Goal: Transaction & Acquisition: Purchase product/service

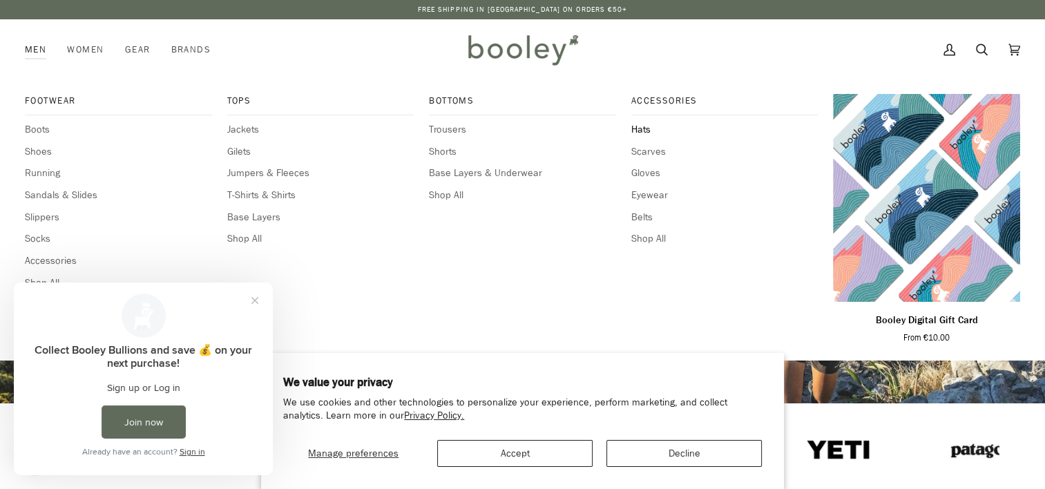
click at [643, 127] on span "Hats" at bounding box center [725, 129] width 187 height 15
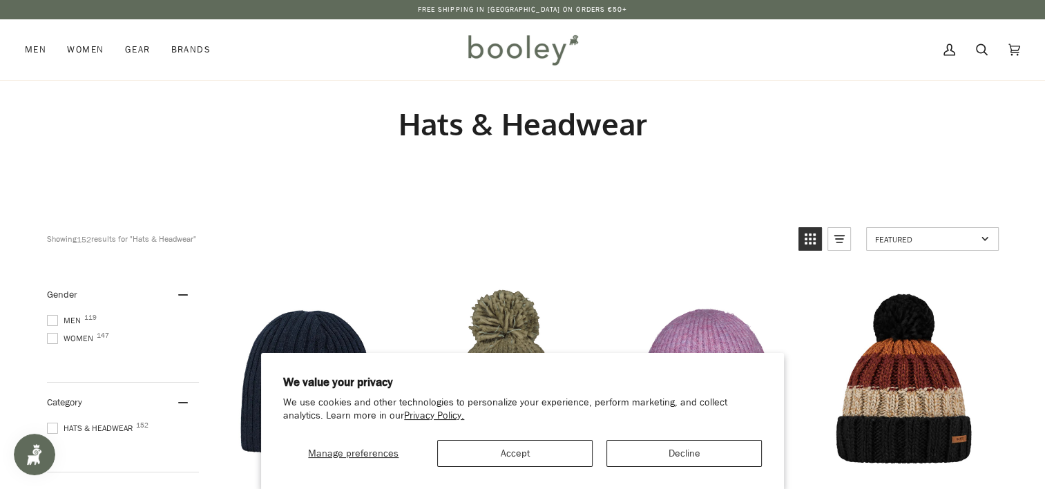
click at [50, 318] on span at bounding box center [52, 320] width 11 height 11
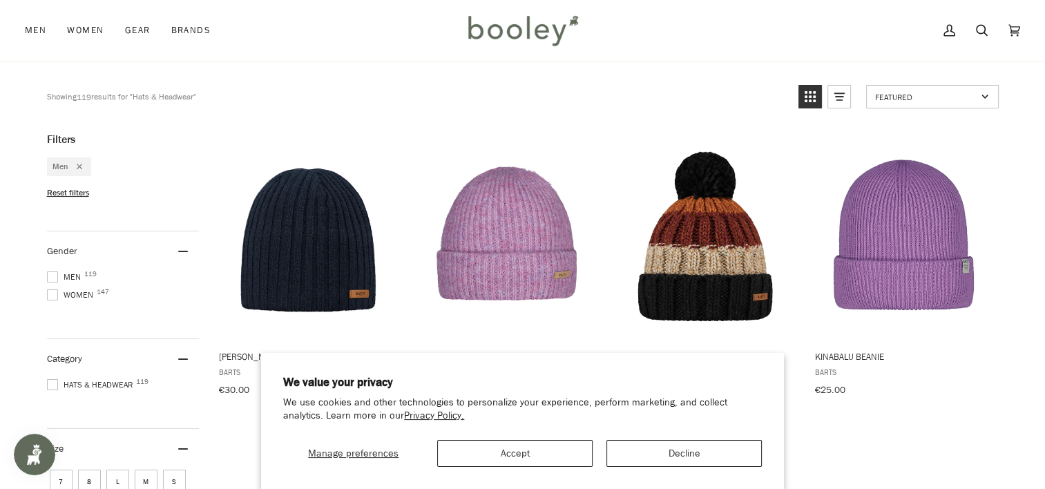
scroll to position [207, 0]
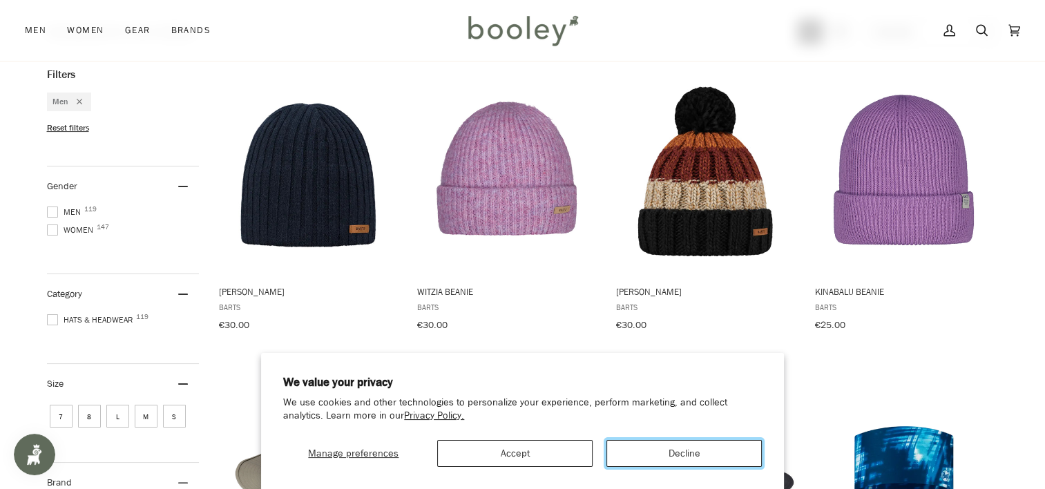
click at [682, 447] on button "Decline" at bounding box center [684, 453] width 155 height 27
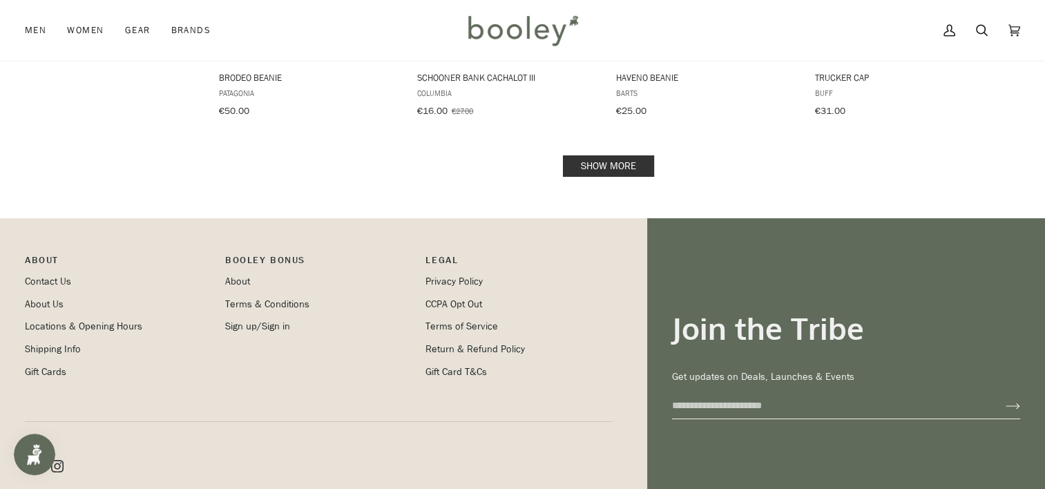
scroll to position [1382, 0]
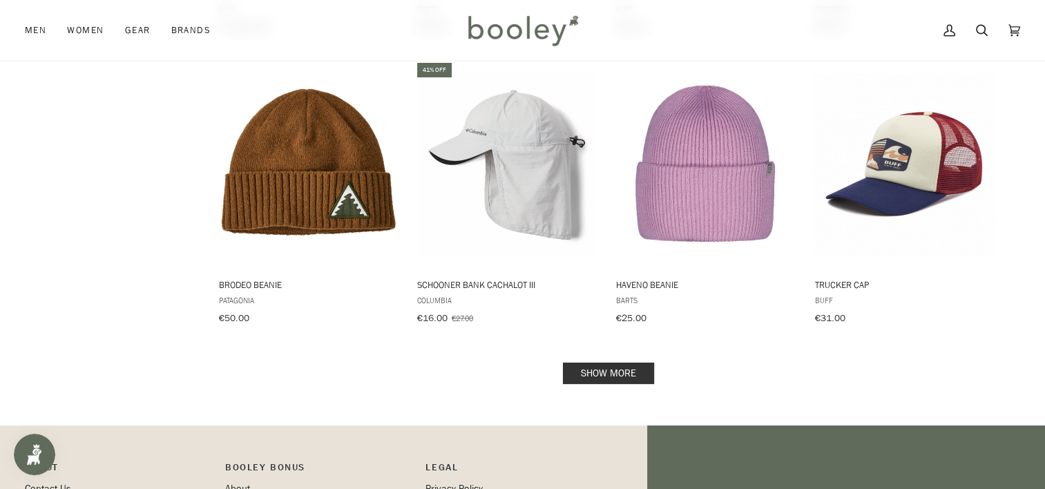
click at [594, 363] on link "Show more" at bounding box center [608, 373] width 91 height 21
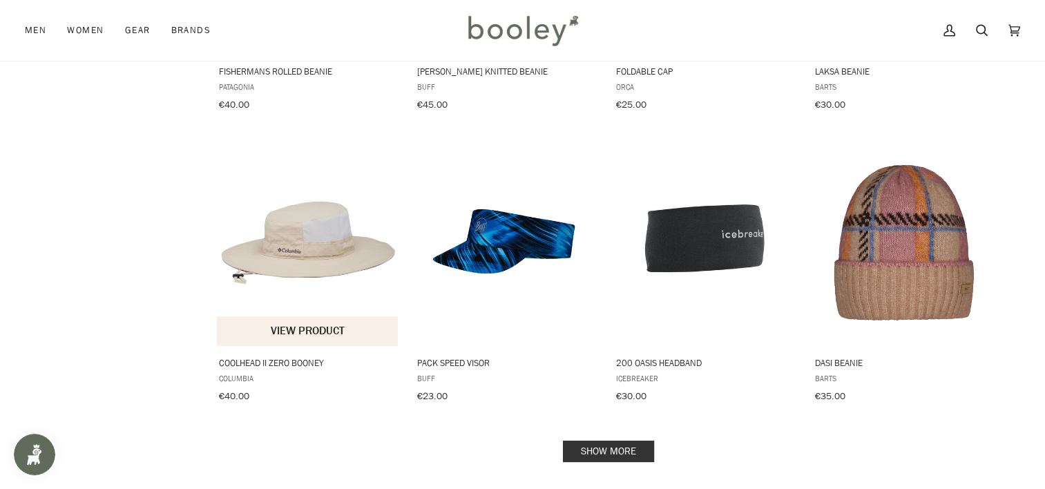
scroll to position [3040, 0]
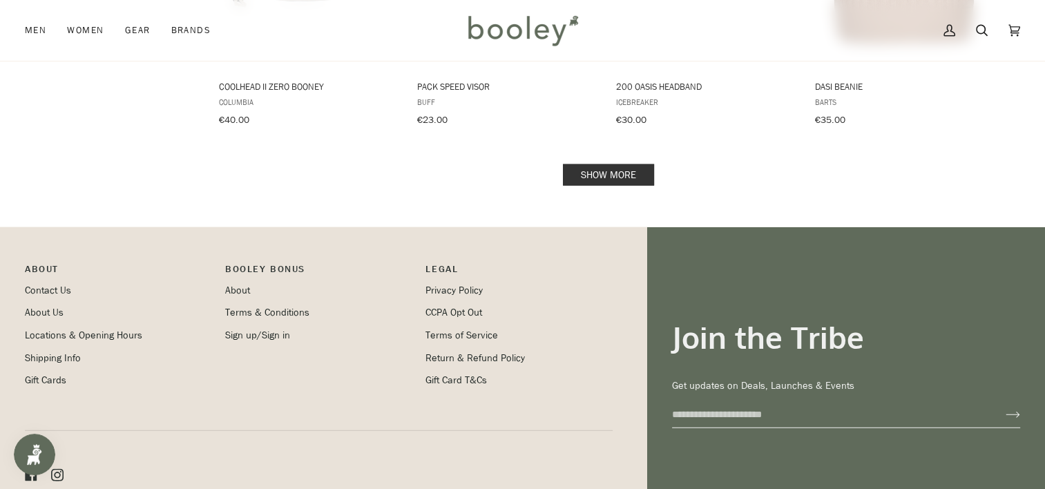
click at [599, 164] on link "Show more" at bounding box center [608, 174] width 91 height 21
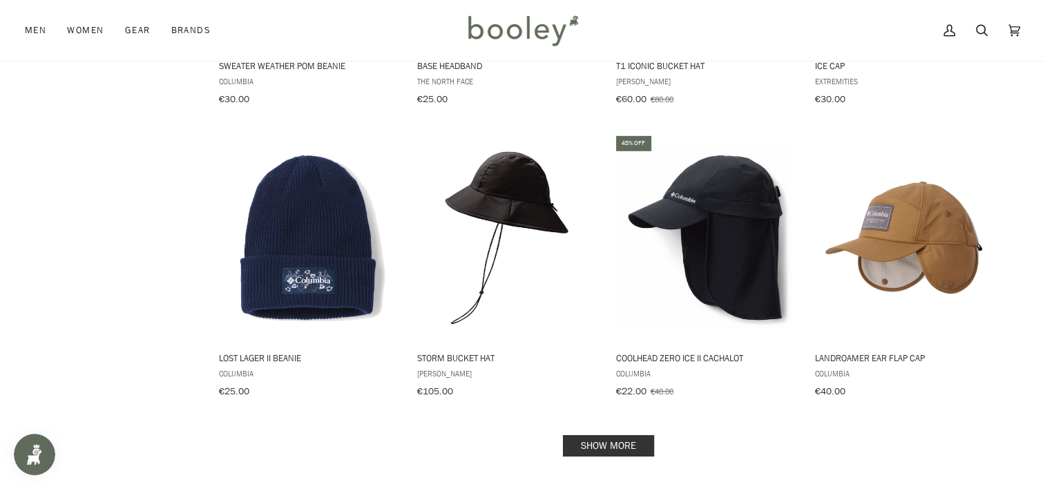
scroll to position [4422, 0]
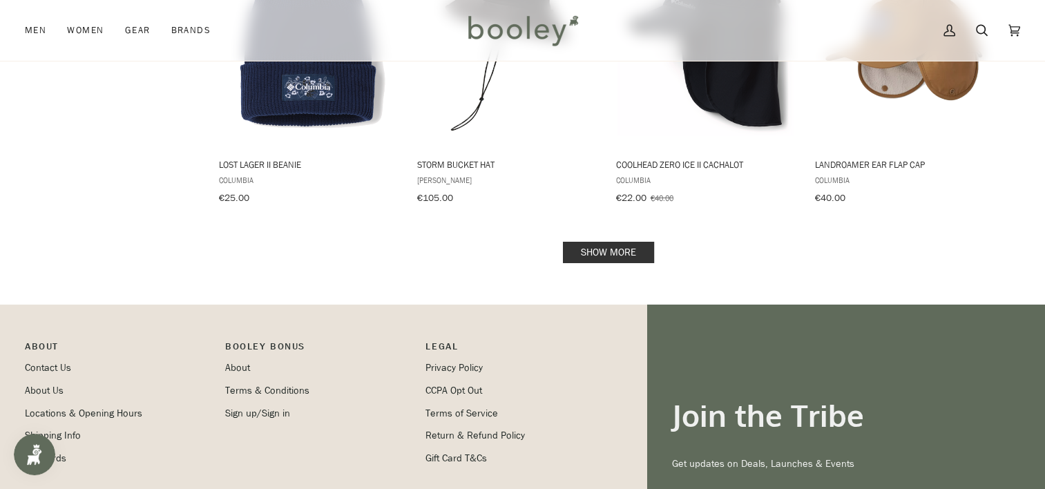
click at [610, 242] on link "Show more" at bounding box center [608, 252] width 91 height 21
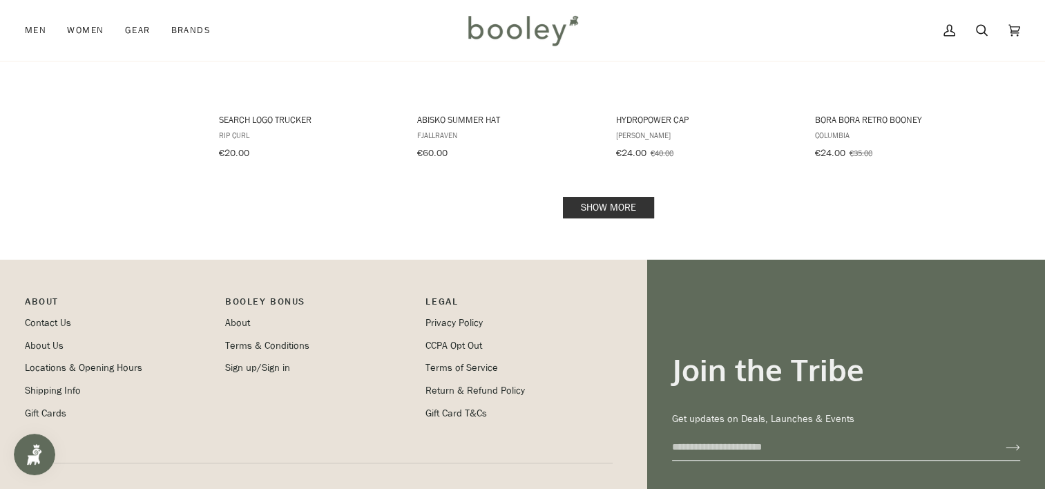
scroll to position [5943, 0]
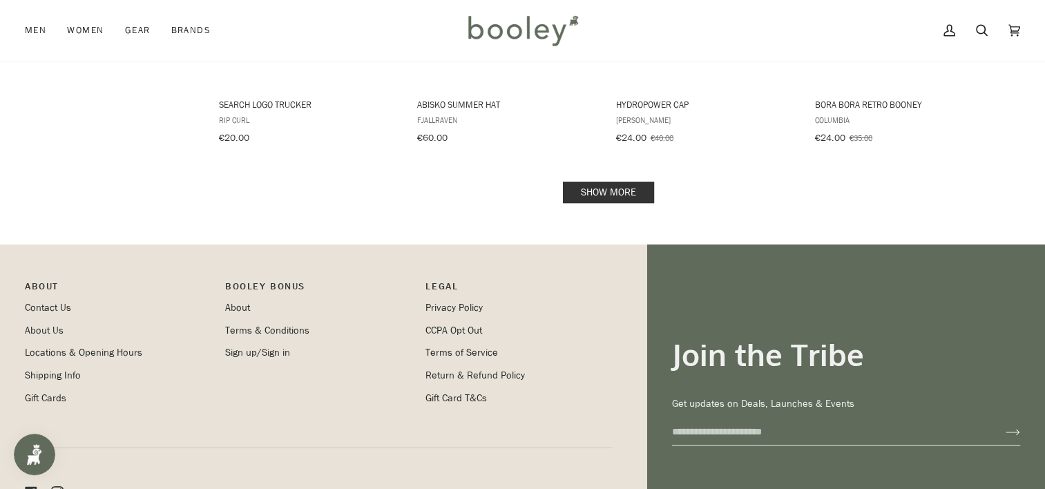
click at [616, 182] on link "Show more" at bounding box center [608, 192] width 91 height 21
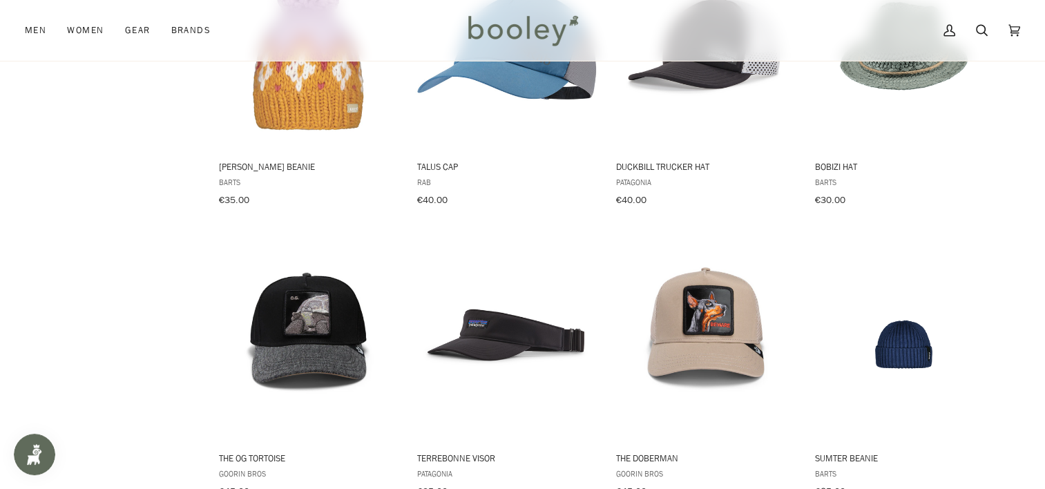
scroll to position [7325, 0]
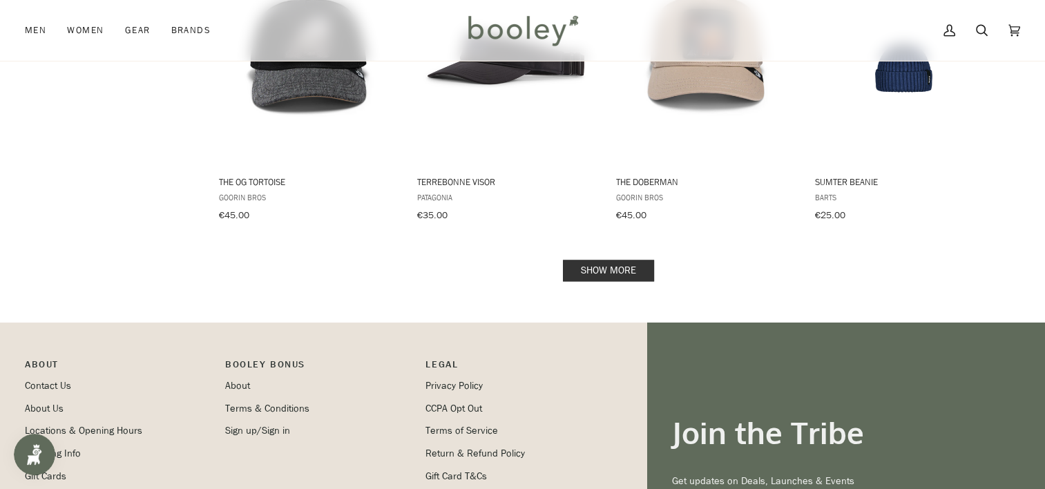
click at [603, 260] on link "Show more" at bounding box center [608, 270] width 91 height 21
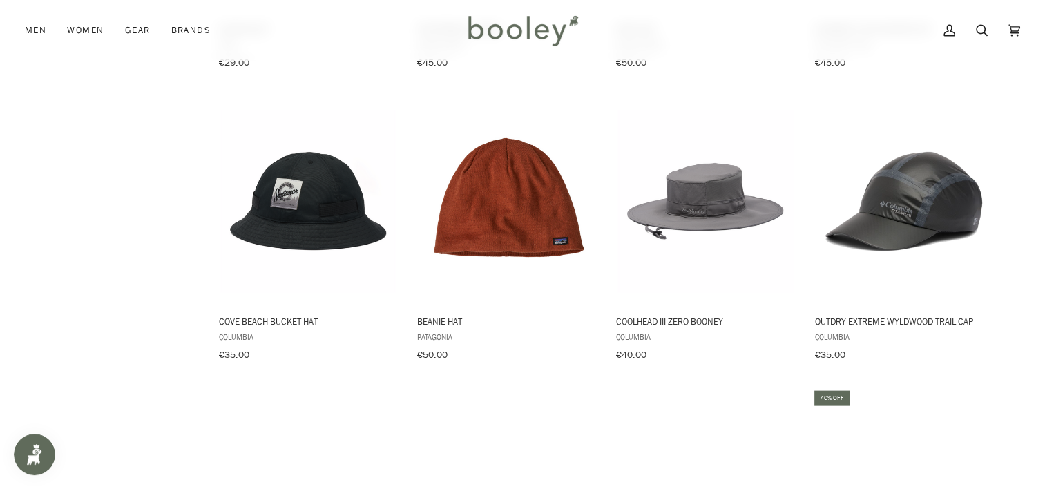
scroll to position [8085, 0]
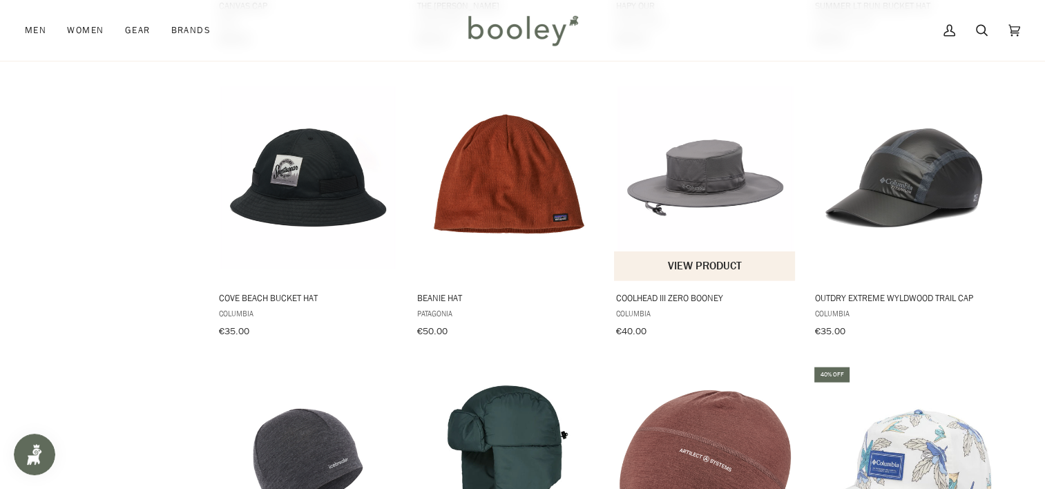
click at [703, 151] on img "Coolhead III Zero Booney" at bounding box center [705, 177] width 183 height 183
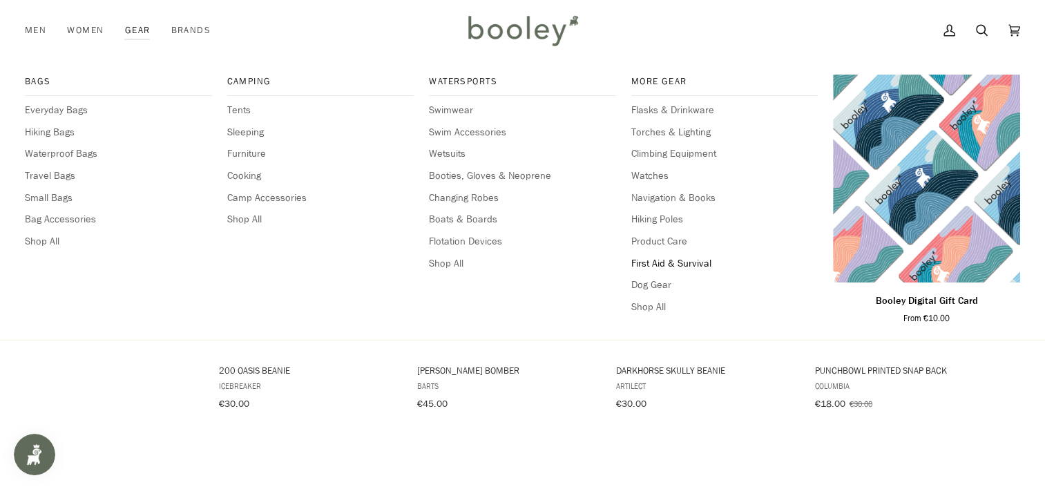
scroll to position [8361, 0]
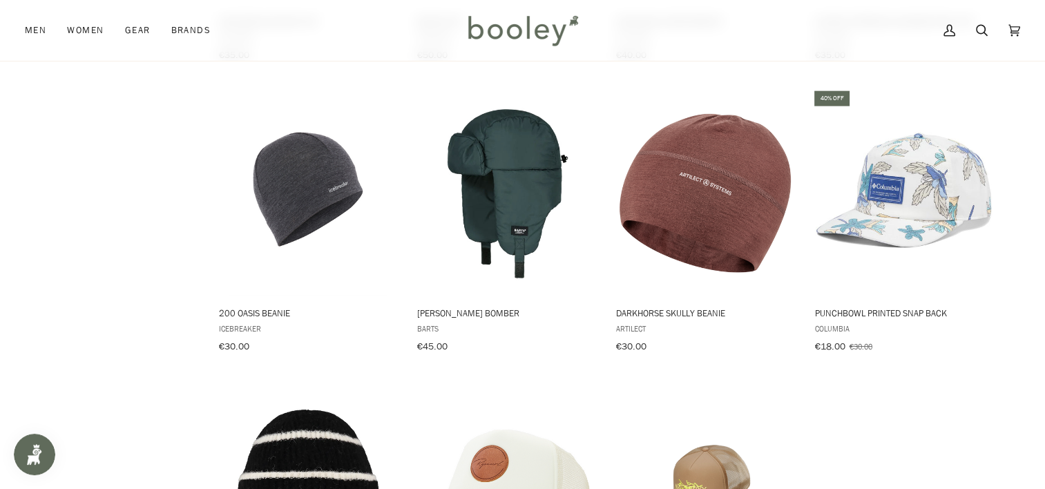
click at [764, 394] on img "Bird Word Trucker Cap" at bounding box center [705, 485] width 183 height 183
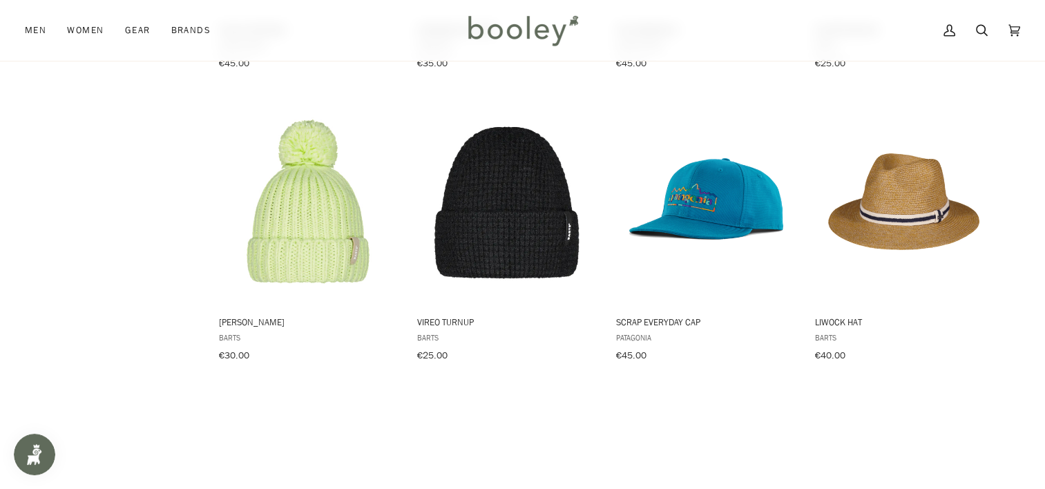
scroll to position [7463, 0]
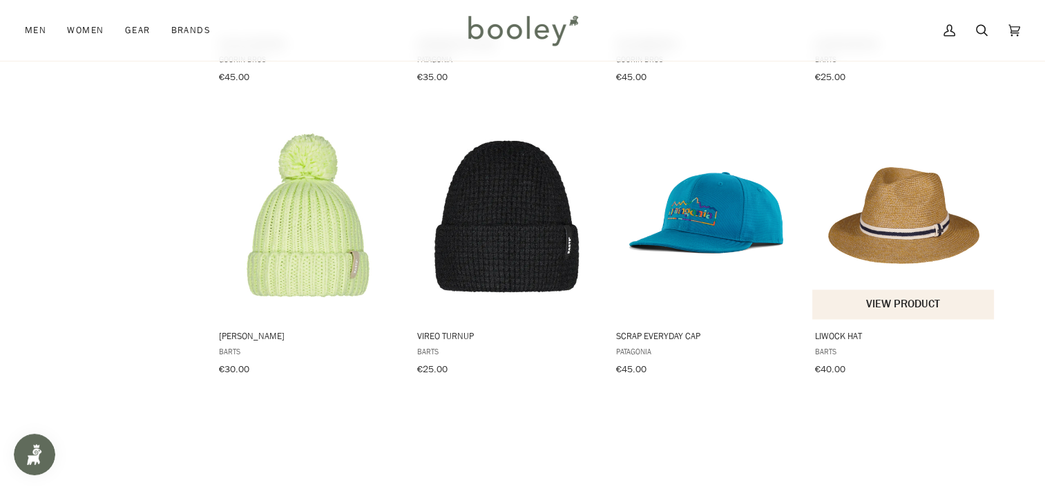
click at [887, 205] on img "Liwock Hat" at bounding box center [904, 215] width 183 height 183
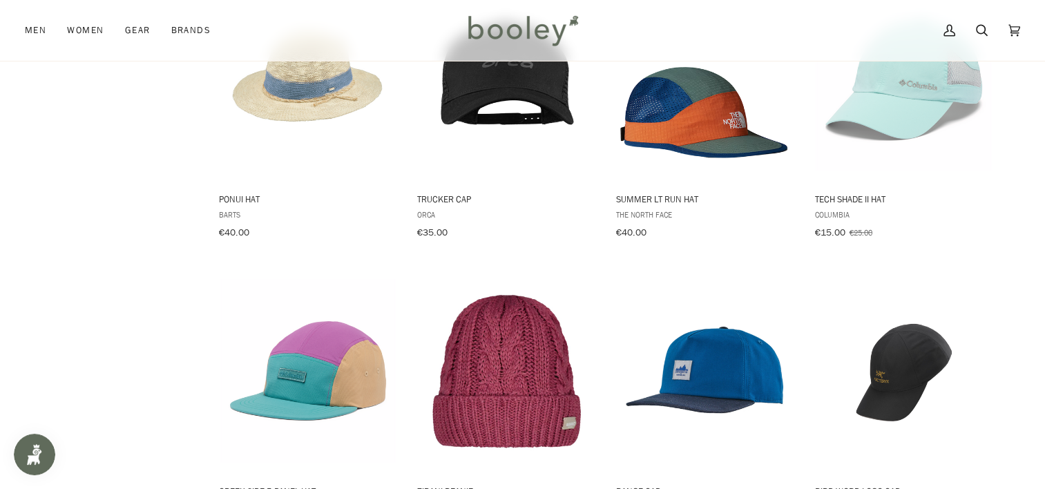
scroll to position [6012, 0]
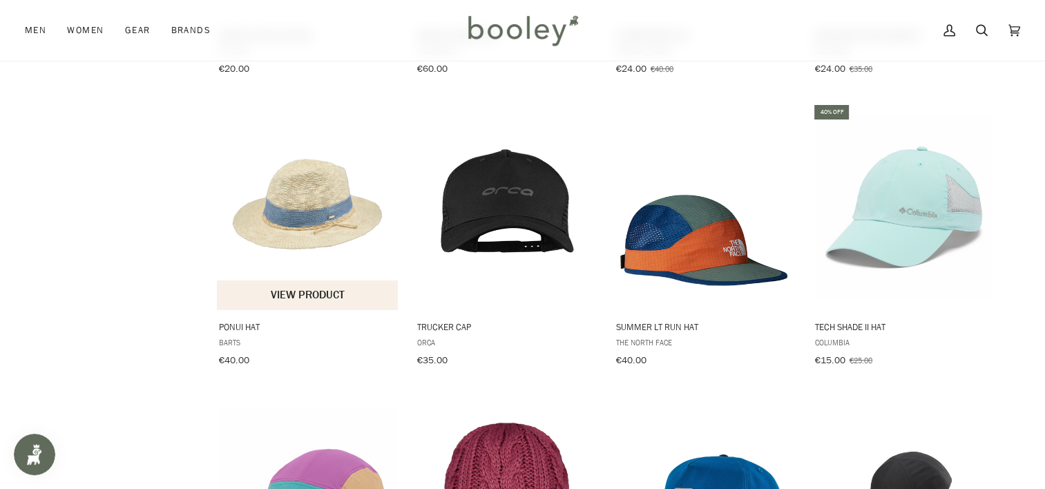
click at [314, 205] on img "Ponui Hat" at bounding box center [308, 206] width 183 height 183
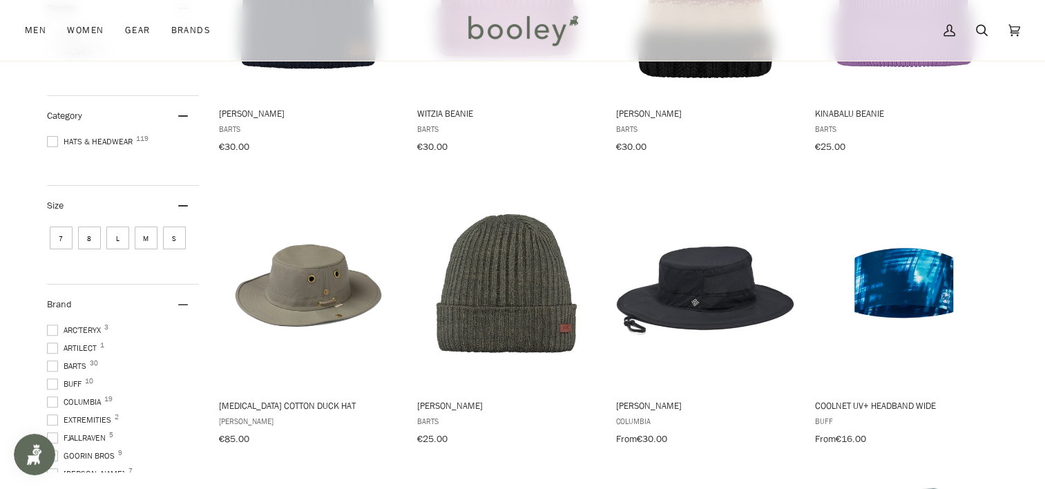
scroll to position [553, 0]
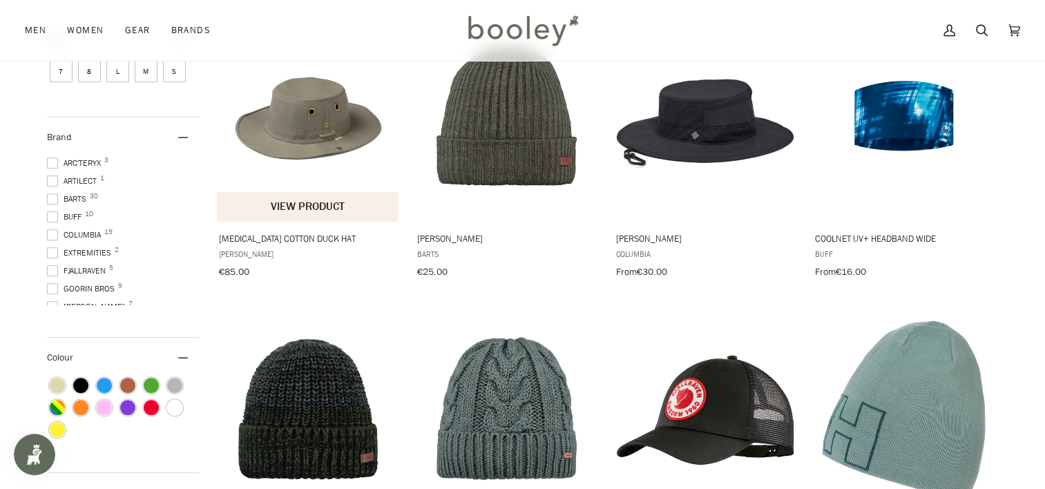
click at [301, 133] on img "T3 Cotton Duck Hat" at bounding box center [308, 117] width 183 height 183
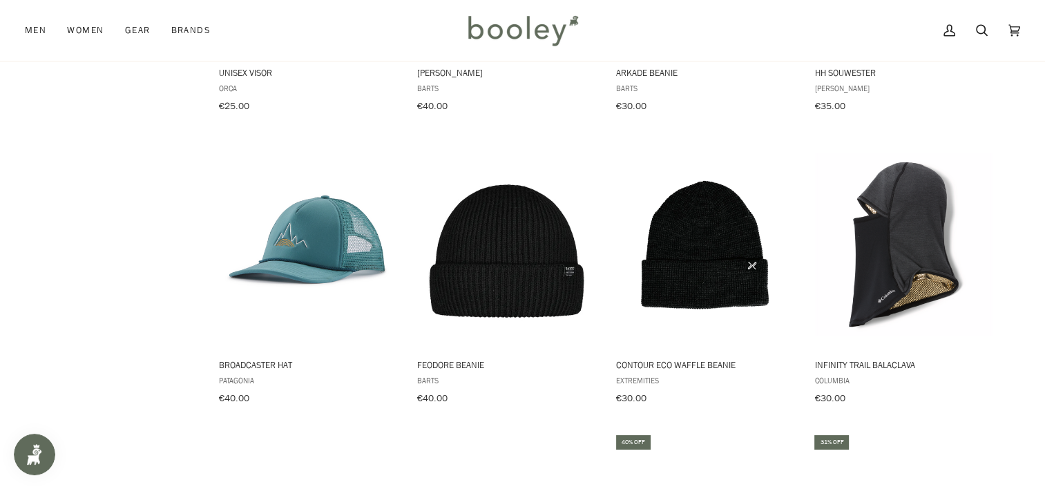
scroll to position [5735, 0]
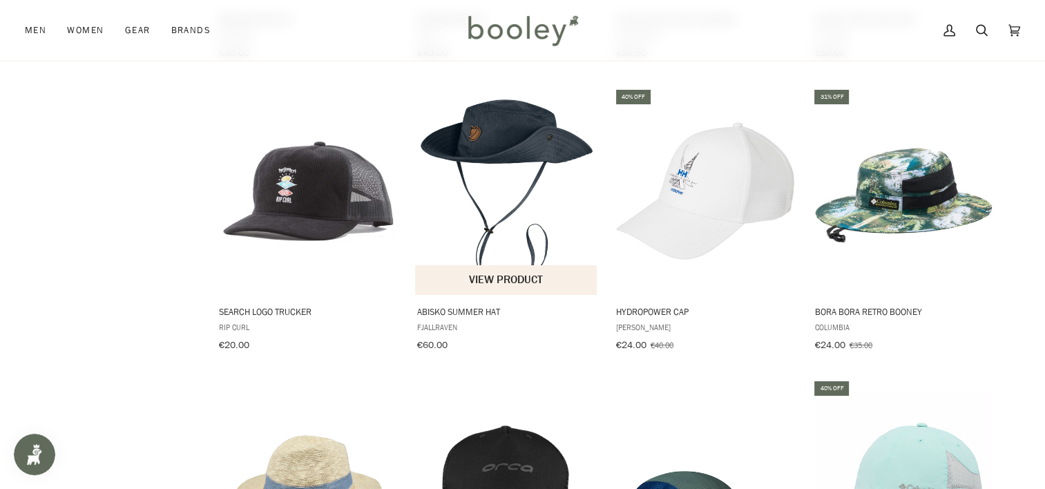
click at [514, 120] on img "Abisko Summer Hat" at bounding box center [506, 191] width 183 height 183
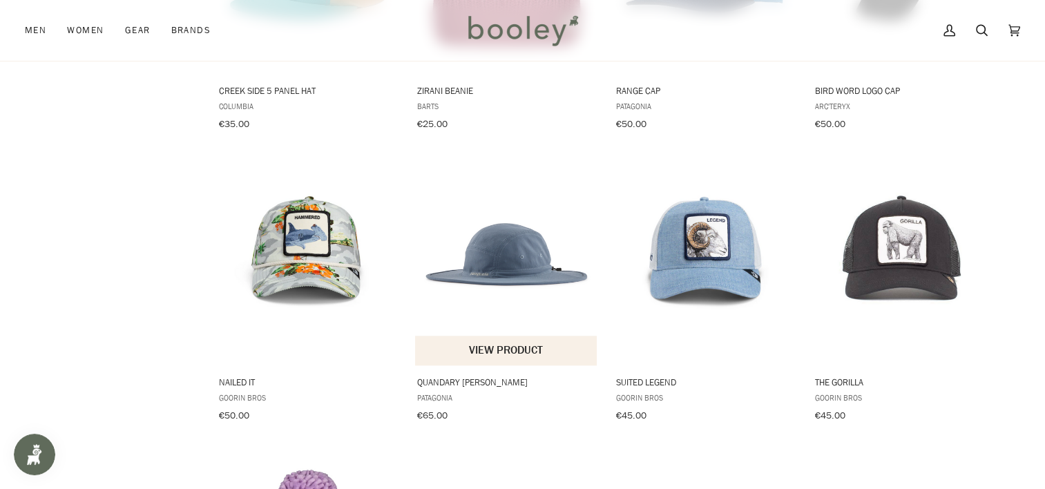
scroll to position [6565, 0]
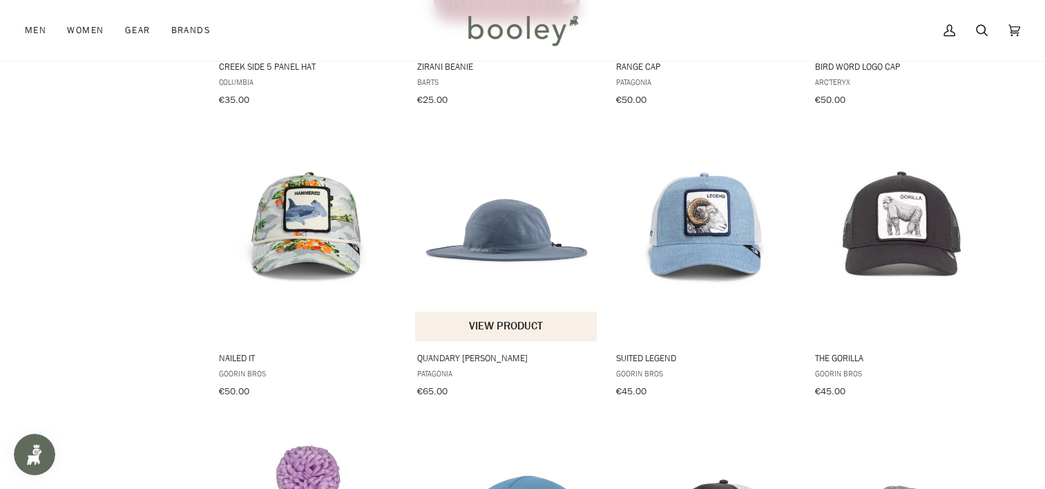
click at [498, 214] on img "Quandary Brimmer" at bounding box center [506, 237] width 183 height 183
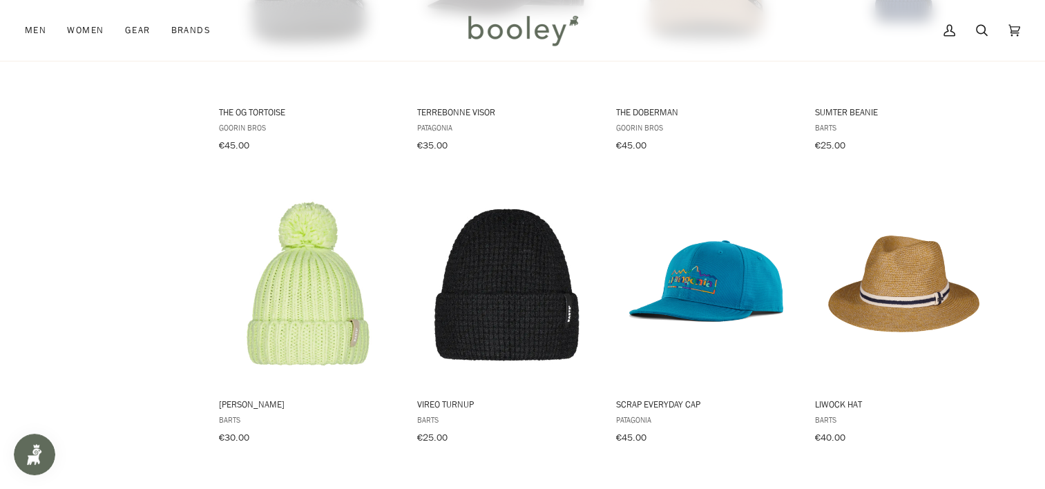
scroll to position [7394, 0]
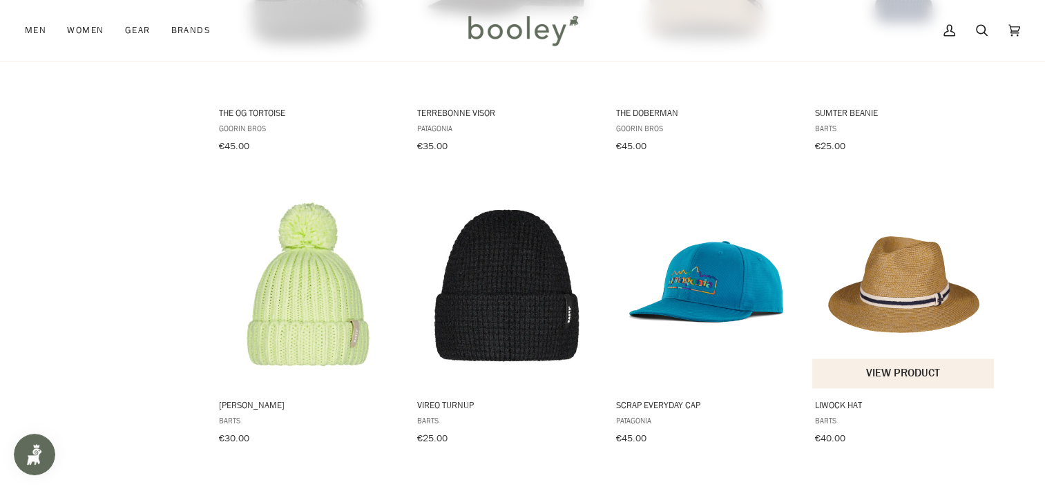
click at [918, 258] on img "Liwock Hat" at bounding box center [904, 284] width 183 height 183
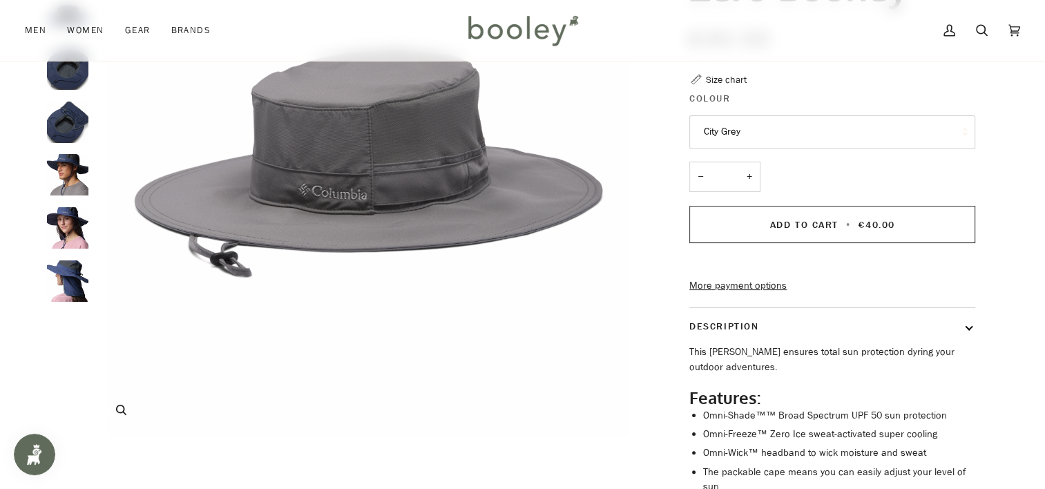
scroll to position [138, 0]
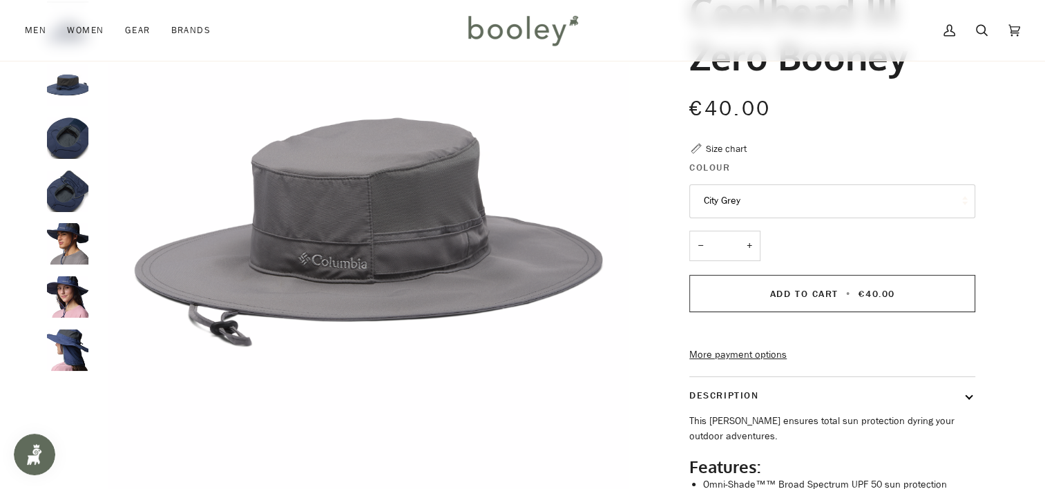
click at [68, 234] on img "Columbia Coolhead III Zero Booney Nocturnal - Booley Galway" at bounding box center [67, 243] width 41 height 41
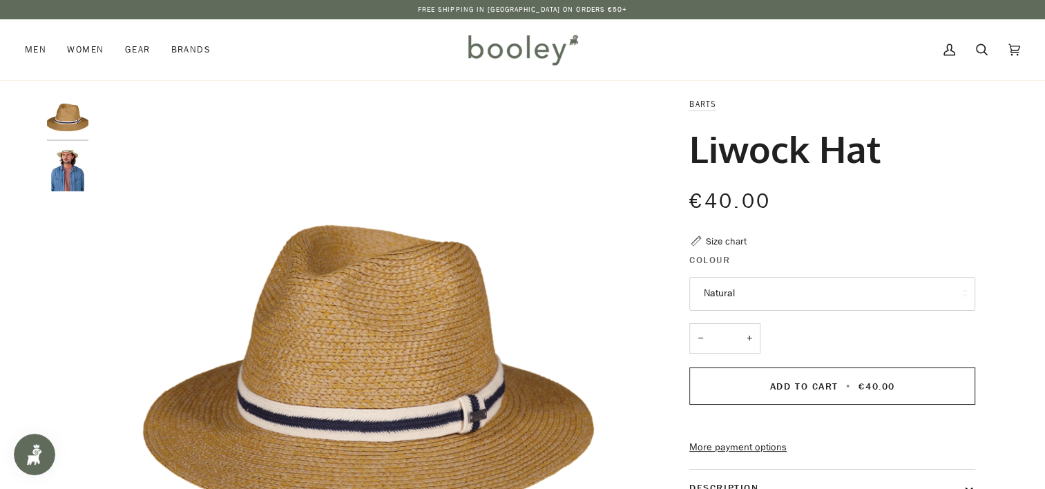
click at [61, 180] on img "Barts Liwock Hat - Booley Galway" at bounding box center [67, 170] width 41 height 41
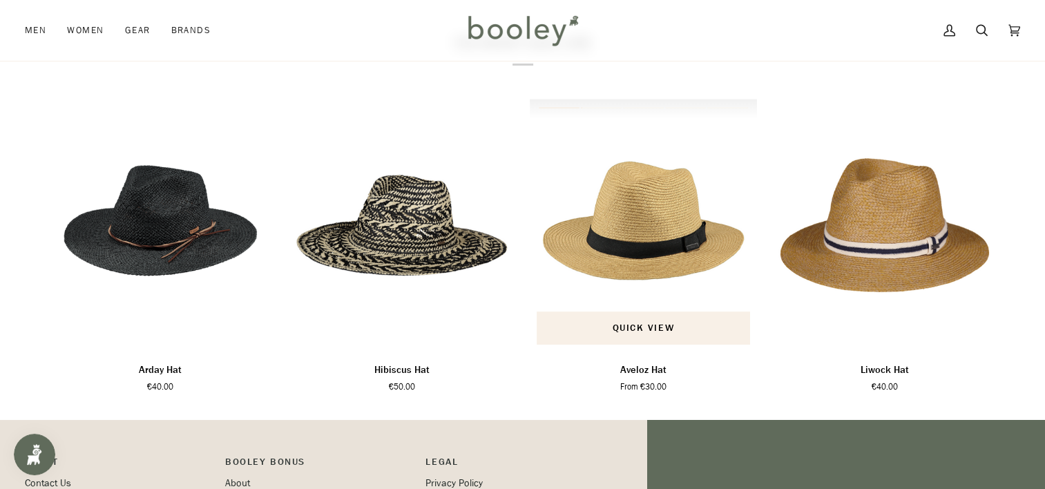
scroll to position [760, 0]
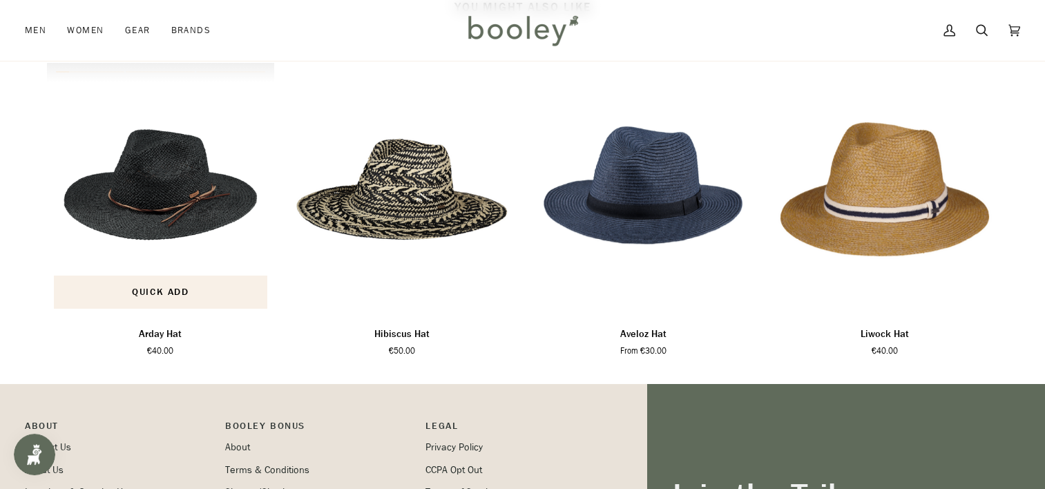
click at [160, 198] on img "Arday Hat" at bounding box center [161, 189] width 228 height 253
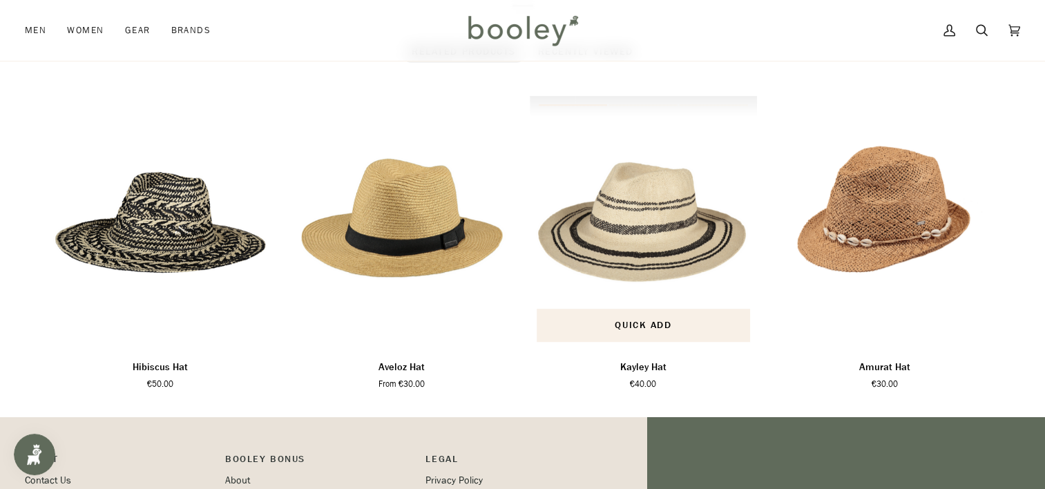
scroll to position [760, 0]
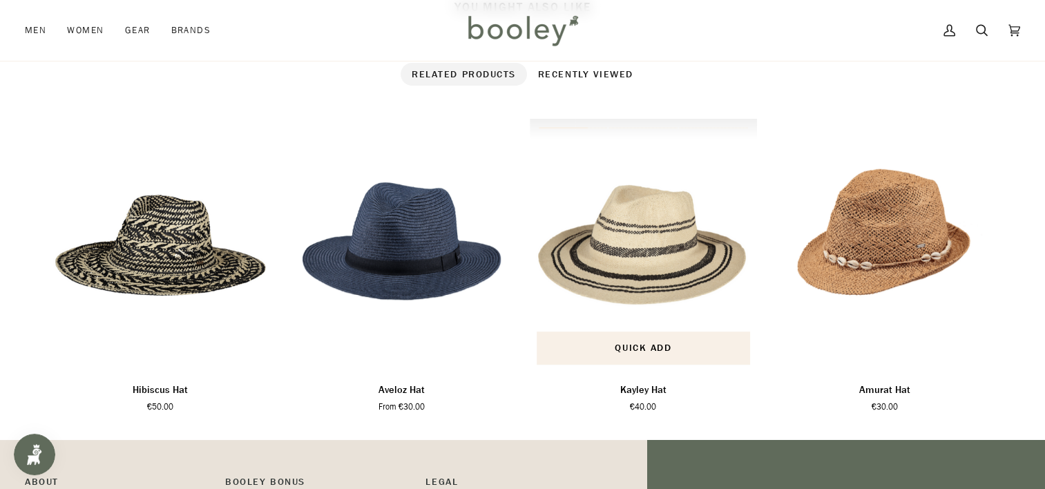
click at [647, 302] on img "Kayley Hat" at bounding box center [644, 245] width 228 height 253
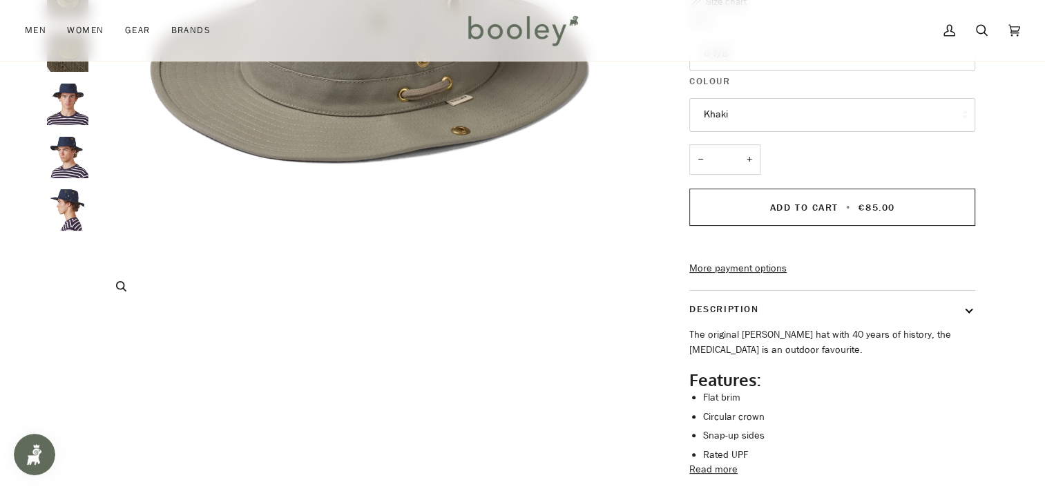
scroll to position [415, 0]
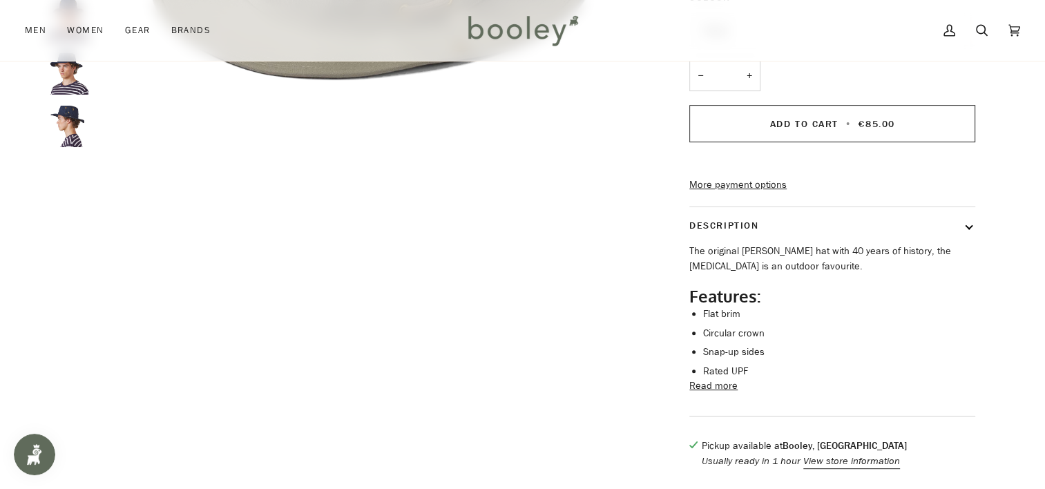
click at [706, 379] on button "Read more" at bounding box center [714, 386] width 48 height 15
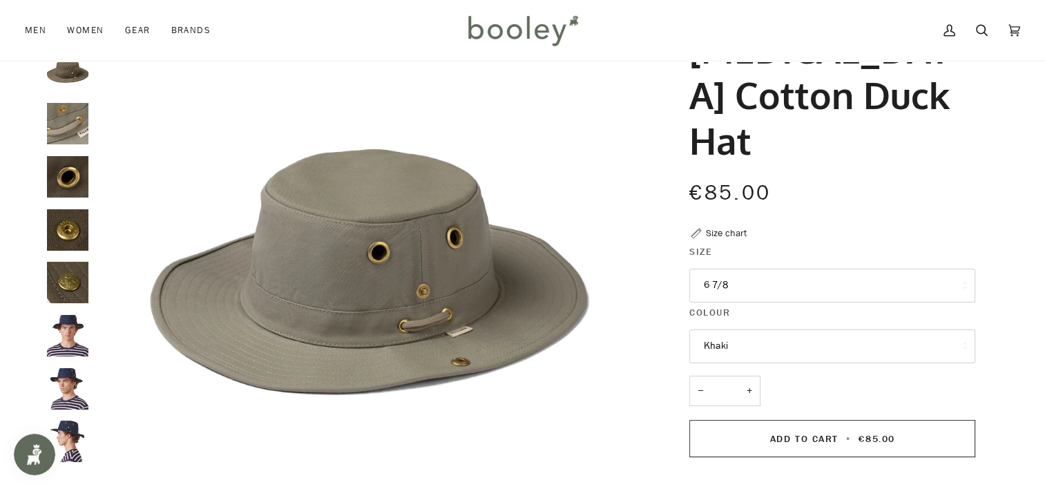
scroll to position [69, 0]
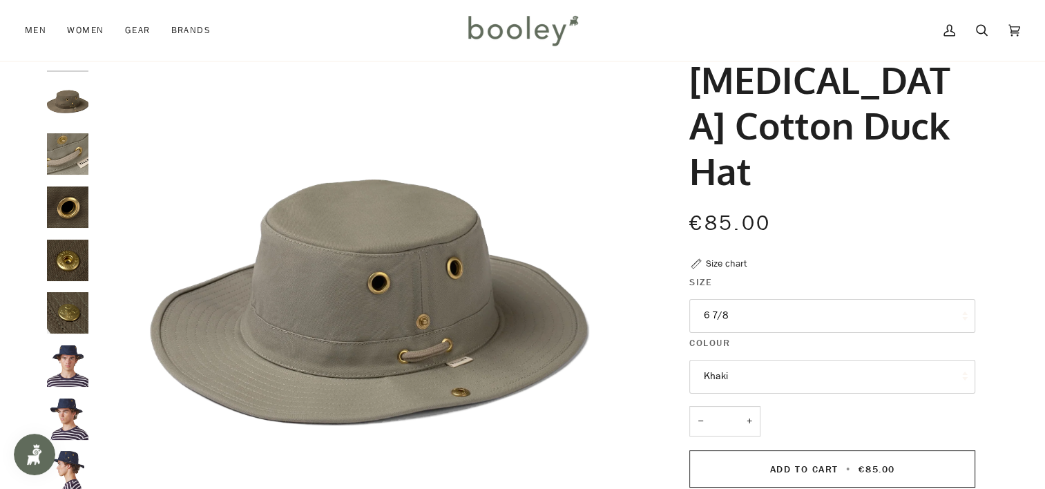
click at [66, 156] on img "Tilley T3 Cotton Duck Hat Khaki - Booley Galway" at bounding box center [67, 153] width 41 height 41
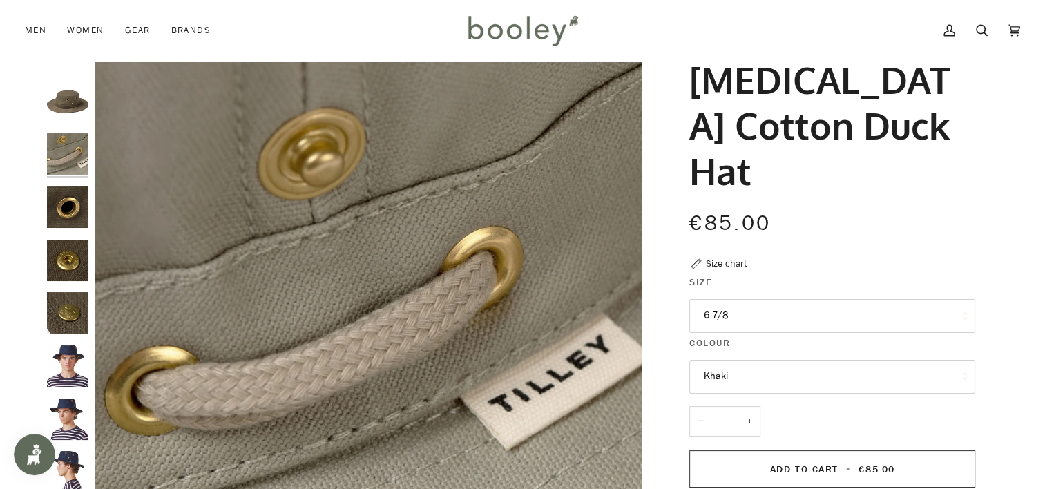
click at [70, 205] on img "Tilley T3 Cotton Duck Hat Olive - Booley Galway" at bounding box center [67, 207] width 41 height 41
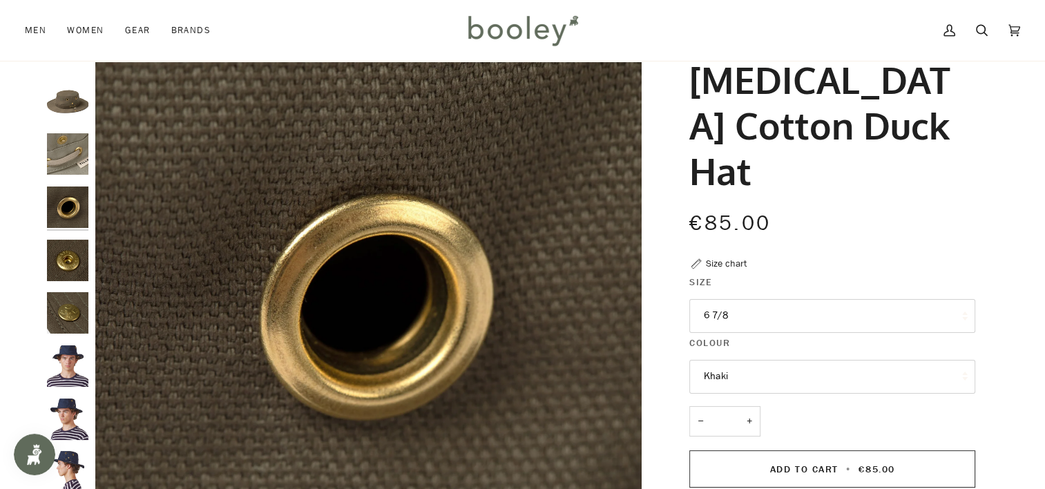
click at [69, 258] on img "Tilley T3 Cotton Duck Hat Olive - Booley Galway" at bounding box center [67, 260] width 41 height 41
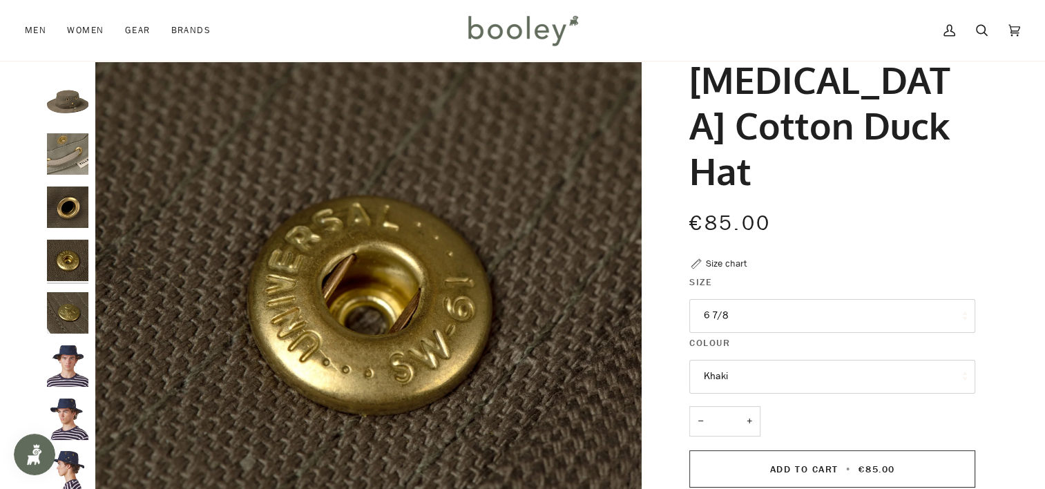
click at [65, 310] on img "Tilley T3 Cotton Duck Hat Olive - Booley Galway" at bounding box center [67, 312] width 41 height 41
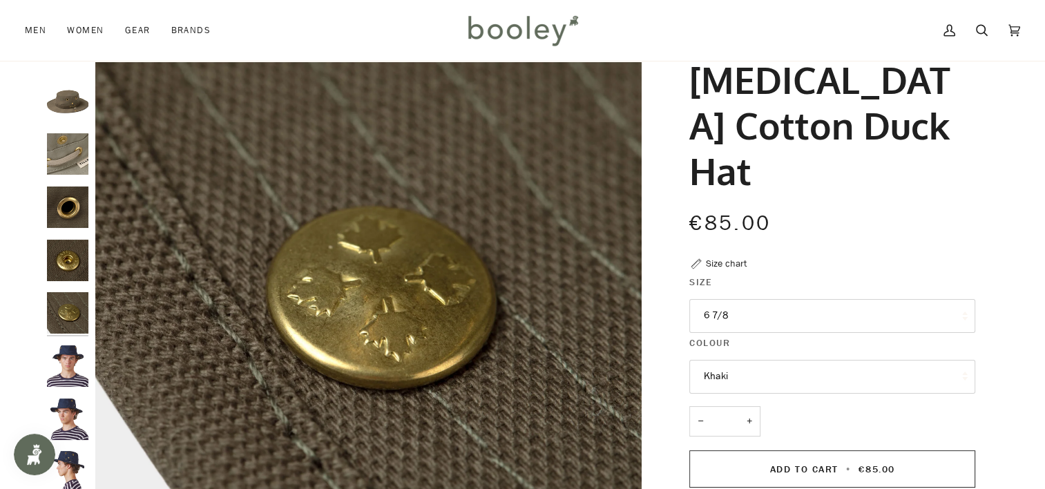
click at [69, 355] on img "Tilley T3 Cotton Duck Hat - Booley Galway" at bounding box center [67, 366] width 41 height 41
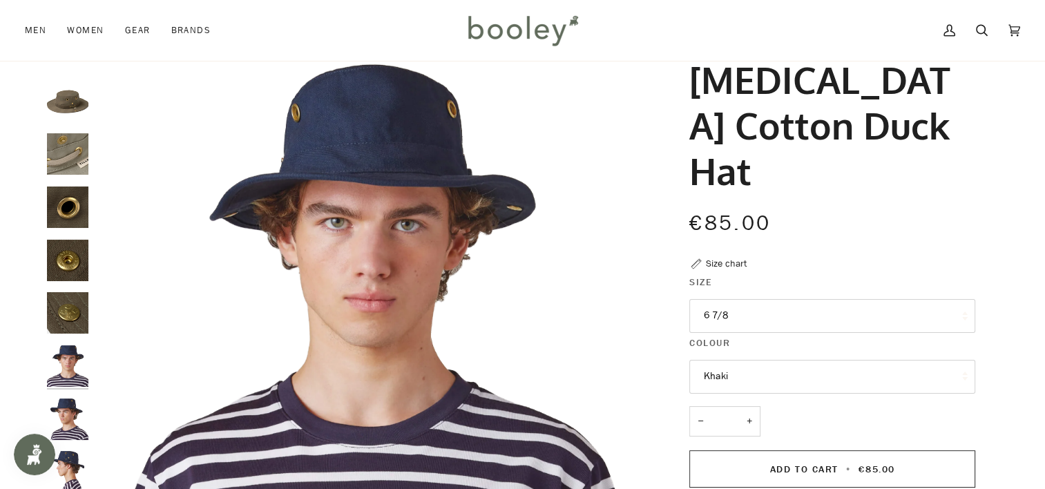
click at [70, 408] on img "Tilley T3 Cotton Duck Hat - Booley Galway" at bounding box center [67, 419] width 41 height 41
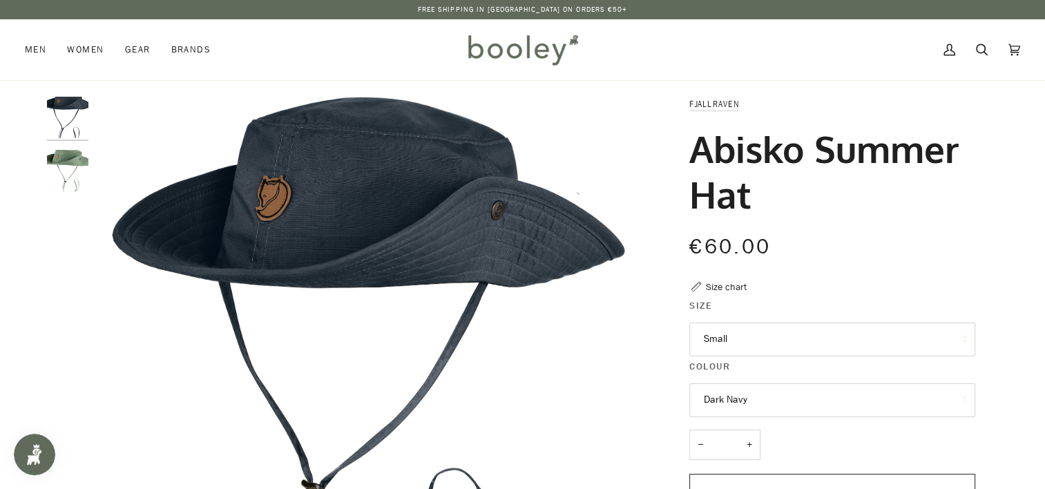
click at [69, 166] on img "Fjallraven Abisko Summer Hat Patina Green - Booley Galway" at bounding box center [67, 170] width 41 height 41
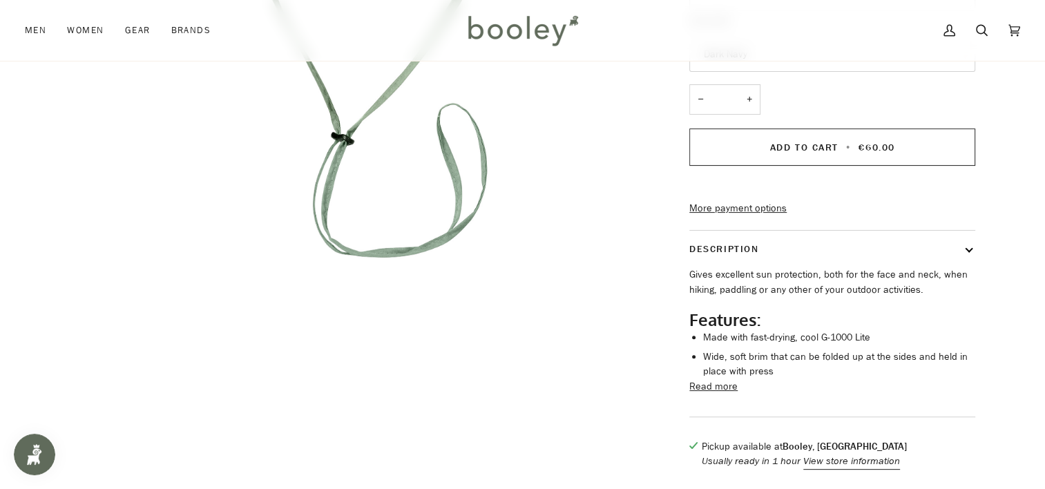
scroll to position [415, 0]
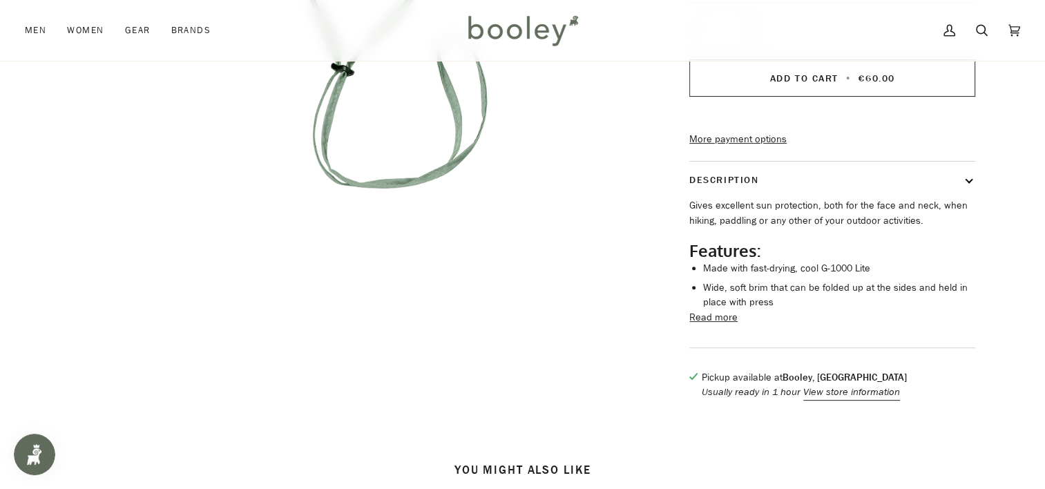
click at [699, 325] on button "Read more" at bounding box center [714, 317] width 48 height 15
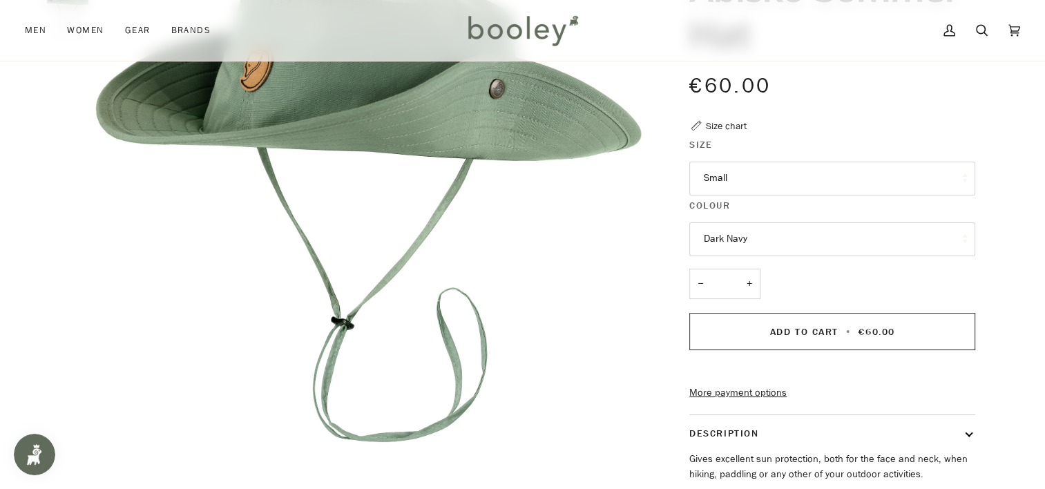
scroll to position [138, 0]
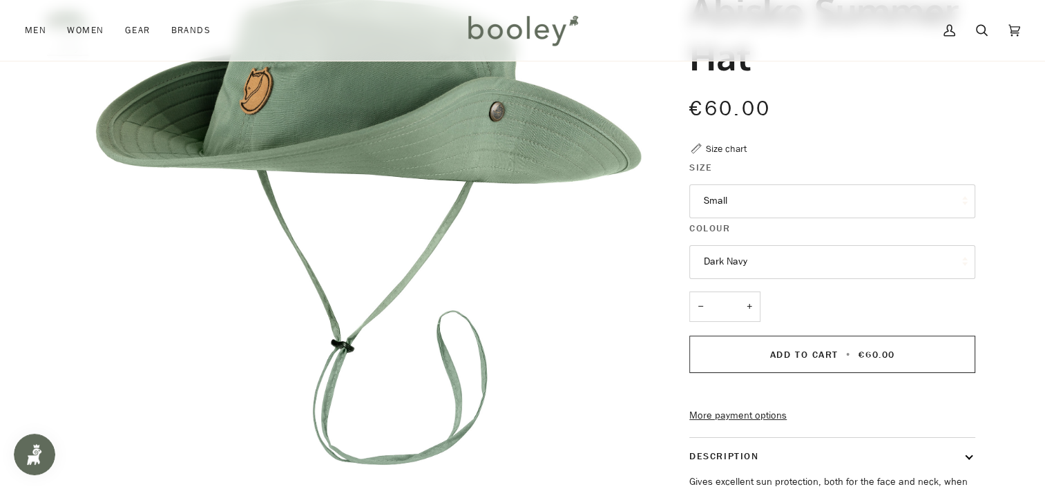
click at [730, 199] on button "Small" at bounding box center [833, 201] width 286 height 34
click at [616, 316] on img "Fjallraven Abisko Summer Hat Patina Green - Booley Galway" at bounding box center [368, 232] width 547 height 547
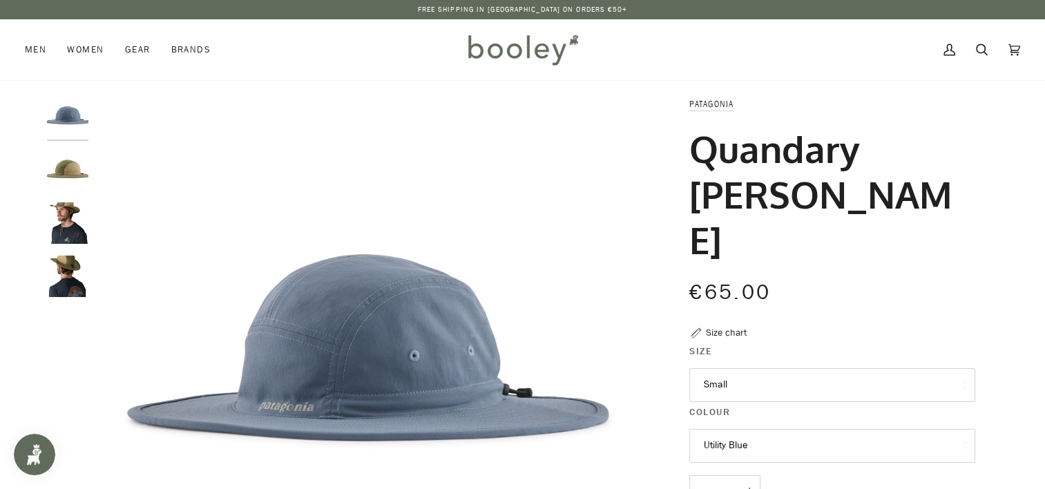
click at [770, 368] on button "Small" at bounding box center [833, 385] width 286 height 34
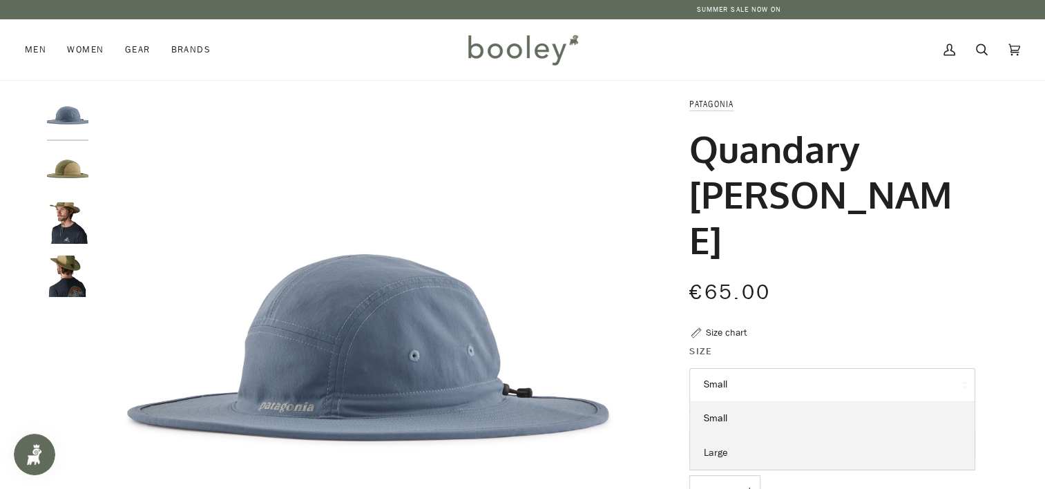
click at [744, 436] on link "Large" at bounding box center [832, 453] width 285 height 35
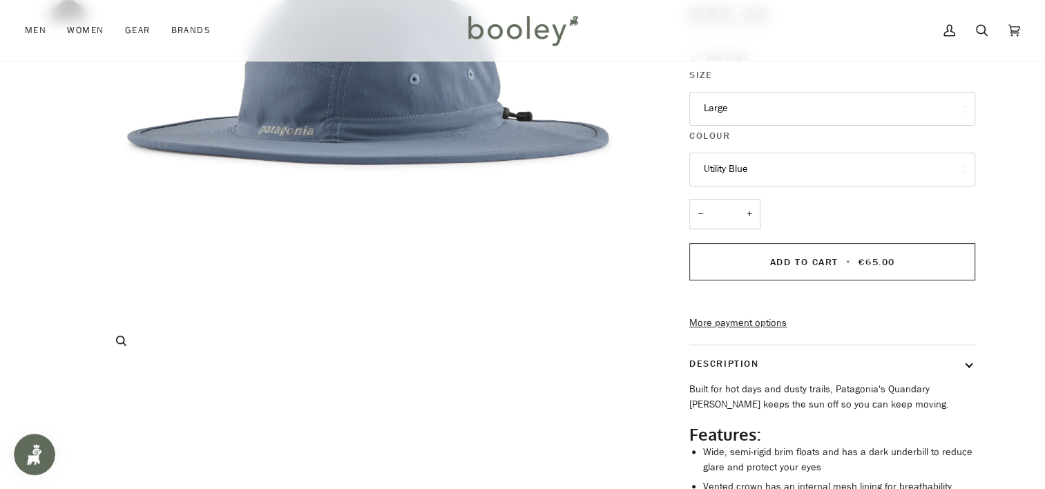
scroll to position [415, 0]
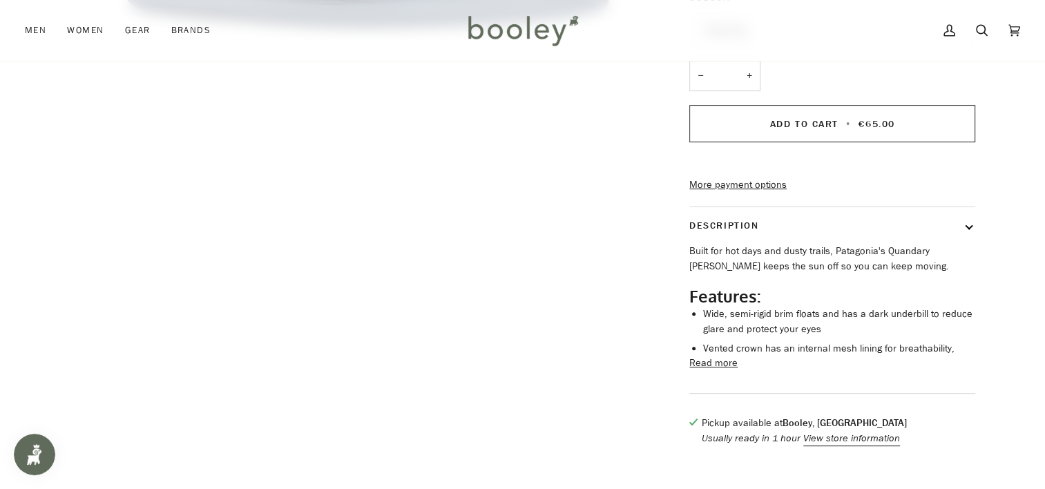
click at [708, 356] on button "Read more" at bounding box center [714, 363] width 48 height 15
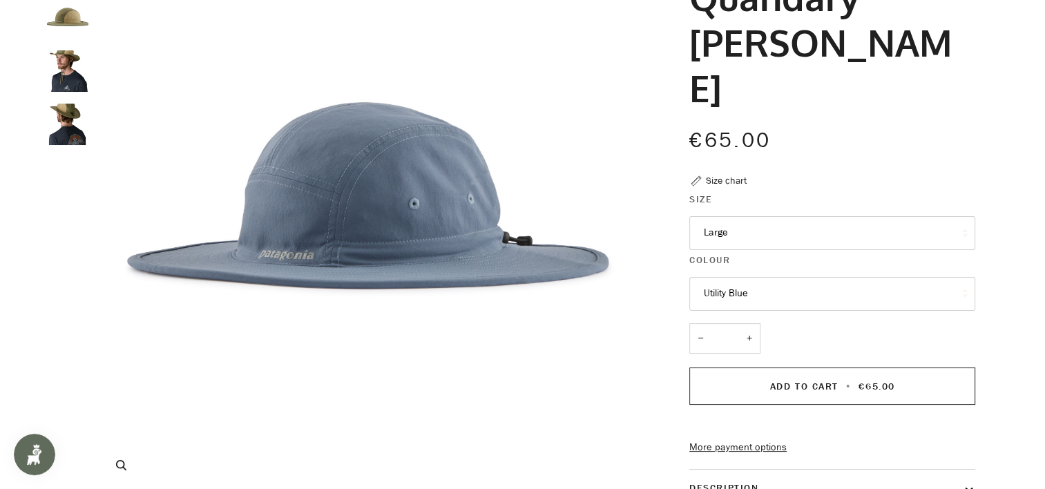
scroll to position [0, 0]
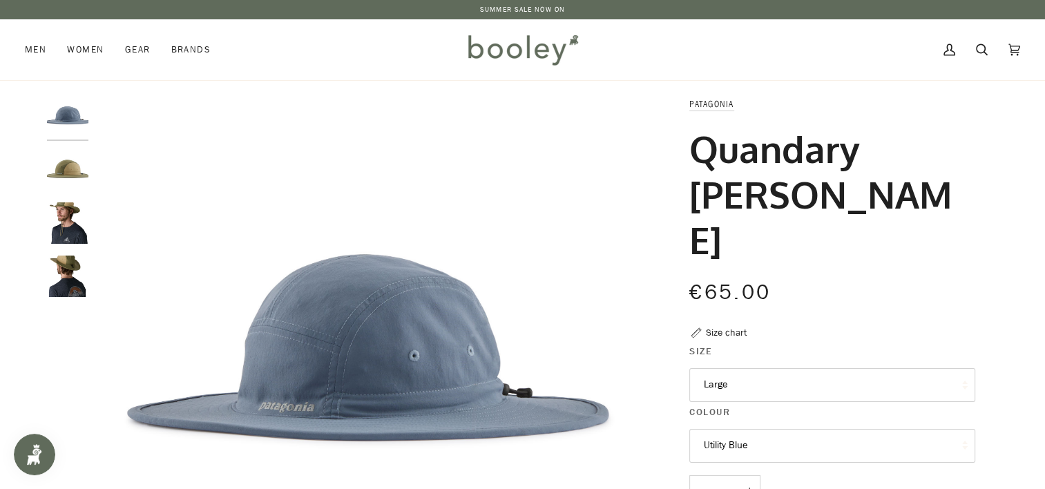
click at [73, 174] on img "Patagonia Quandary Brimmer Tent Green - Booley Galway" at bounding box center [67, 170] width 41 height 41
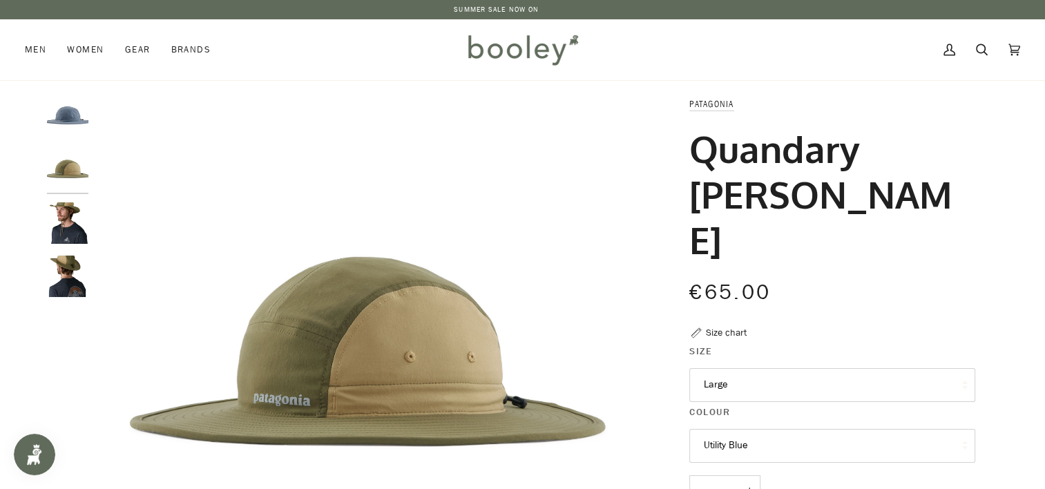
click at [68, 214] on img "Patagonia Quandary Brimmer Tent Green - Booley Galway" at bounding box center [67, 222] width 41 height 41
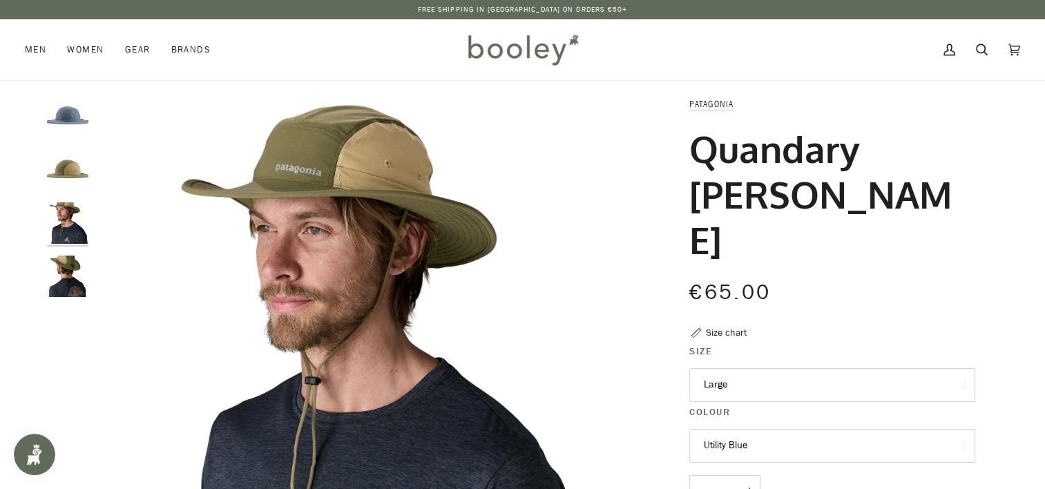
click at [55, 120] on img "Patagonia Quandary Brimmer Utility Blue - Booley Galway" at bounding box center [67, 117] width 41 height 41
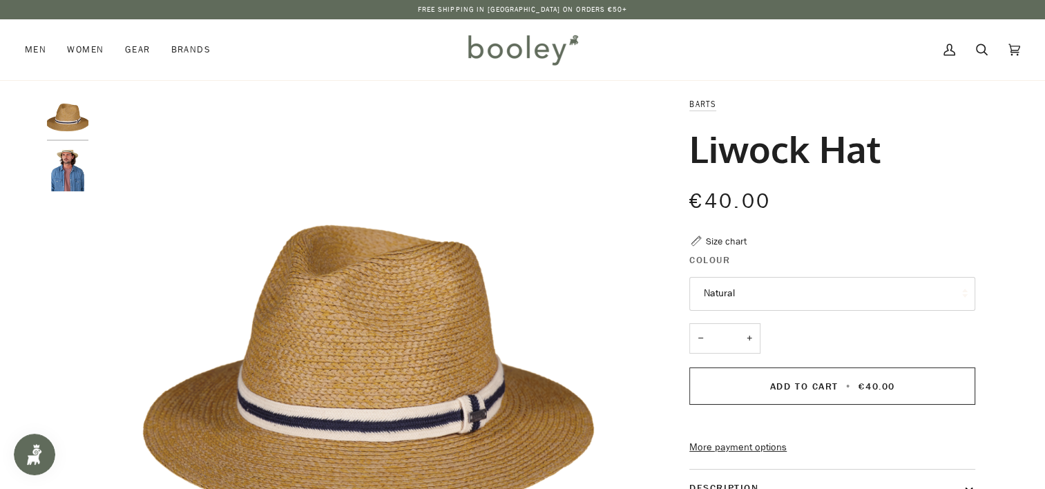
click at [66, 169] on img "Barts Liwock Hat - Booley Galway" at bounding box center [67, 170] width 41 height 41
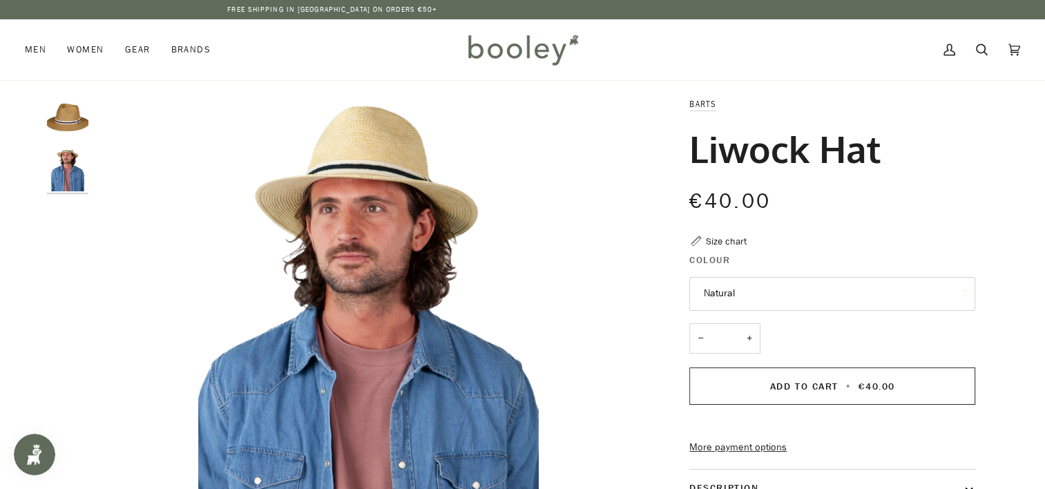
click at [64, 127] on img "Barts Liwock Hat Natural - Booley Galway" at bounding box center [67, 117] width 41 height 41
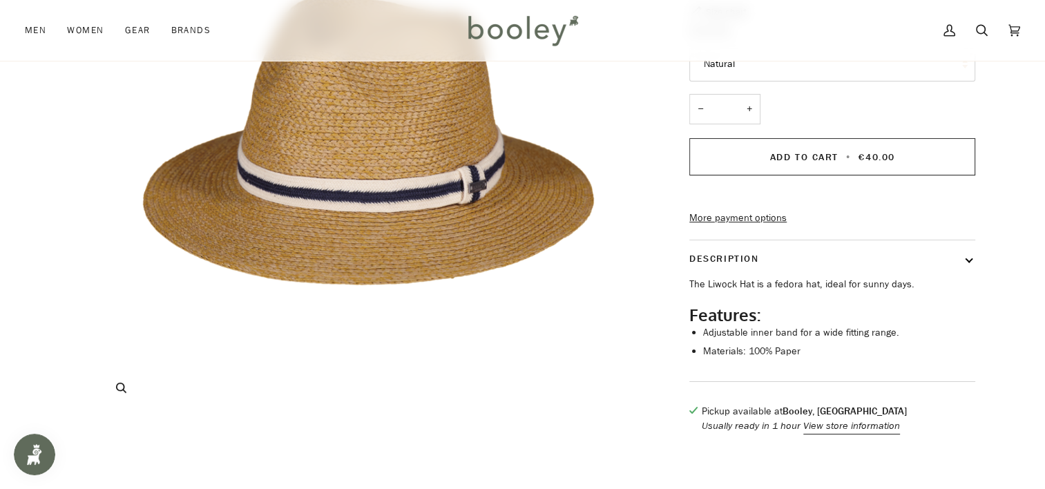
scroll to position [138, 0]
